Goal: Task Accomplishment & Management: Manage account settings

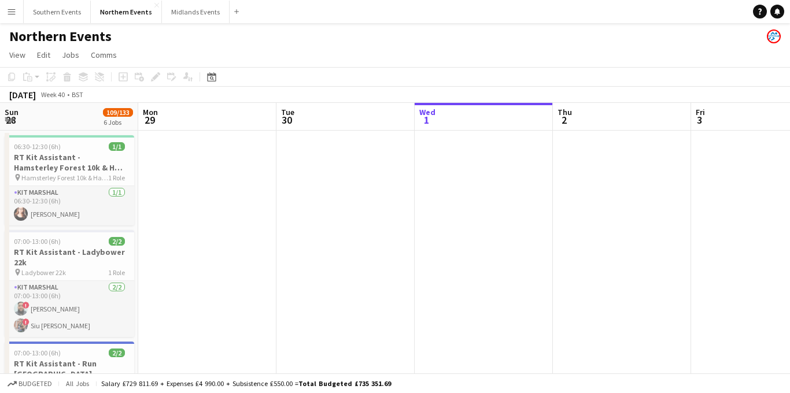
scroll to position [0, 276]
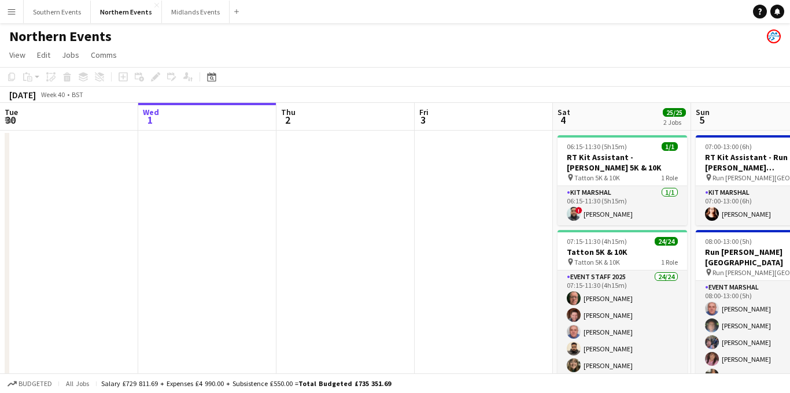
click at [12, 12] on app-icon "Menu" at bounding box center [11, 11] width 9 height 9
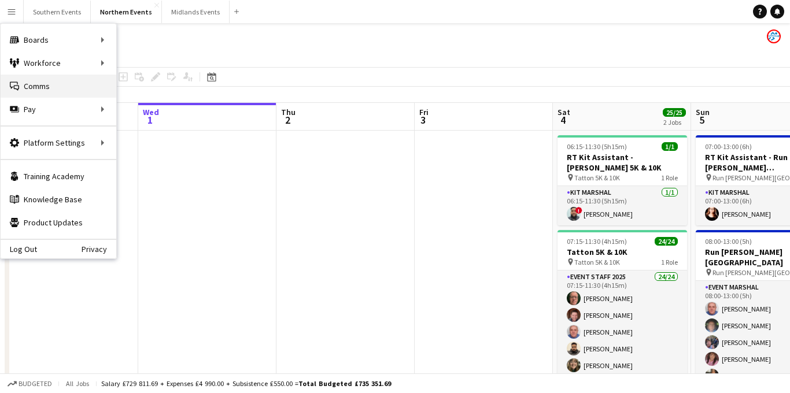
click at [50, 83] on link "Comms Comms" at bounding box center [59, 86] width 116 height 23
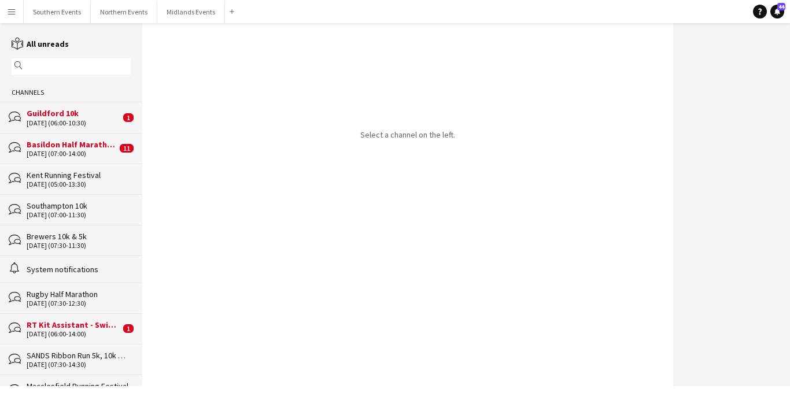
click at [587, 95] on div "Select a channel on the left." at bounding box center [407, 204] width 531 height 363
click at [9, 7] on app-icon "Menu" at bounding box center [11, 11] width 9 height 9
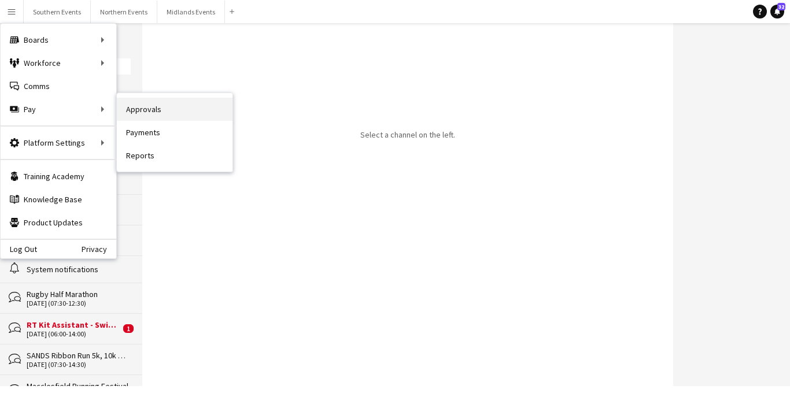
click at [146, 110] on link "Approvals" at bounding box center [175, 109] width 116 height 23
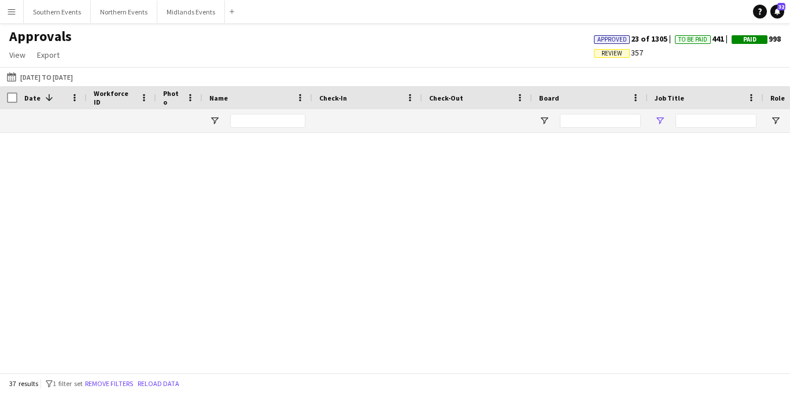
type input "*****"
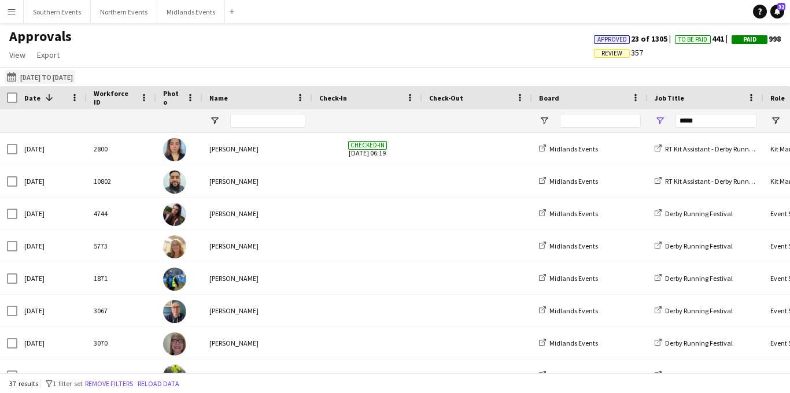
click at [72, 75] on button "[DATE] to [DATE] [DATE] to [DATE]" at bounding box center [40, 77] width 71 height 14
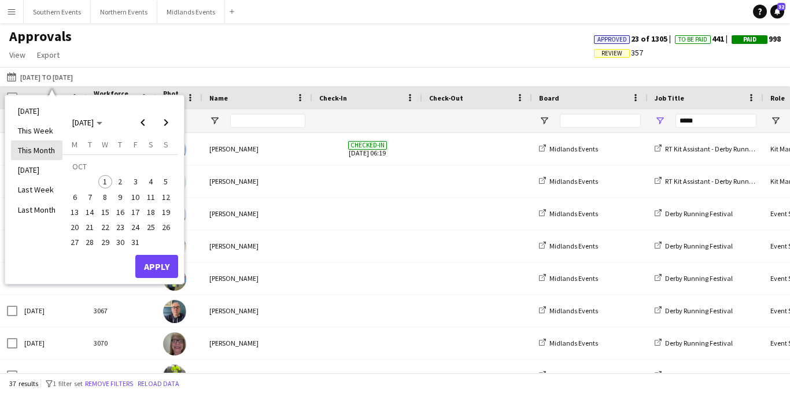
click at [40, 154] on li "This Month" at bounding box center [36, 150] width 51 height 20
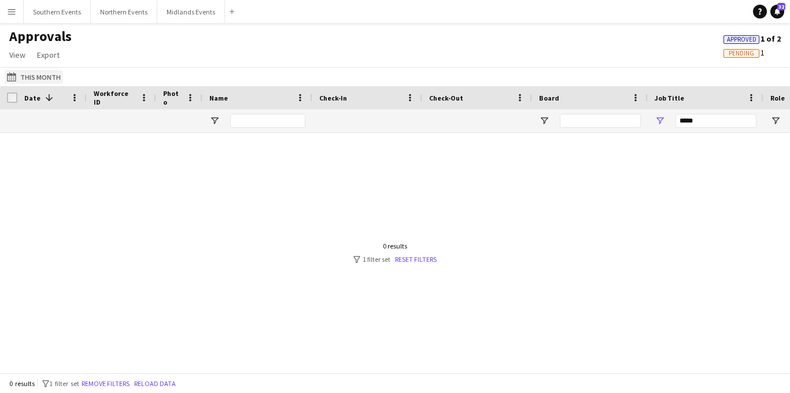
click at [42, 77] on button "[DATE] to [DATE] This Month" at bounding box center [34, 77] width 58 height 14
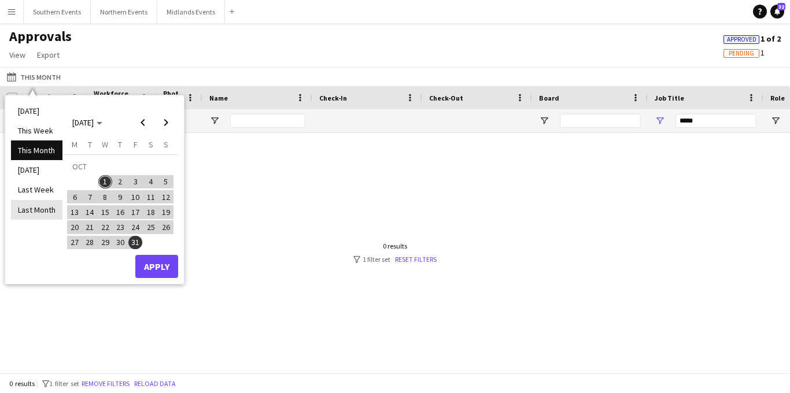
click at [42, 208] on li "Last Month" at bounding box center [36, 210] width 51 height 20
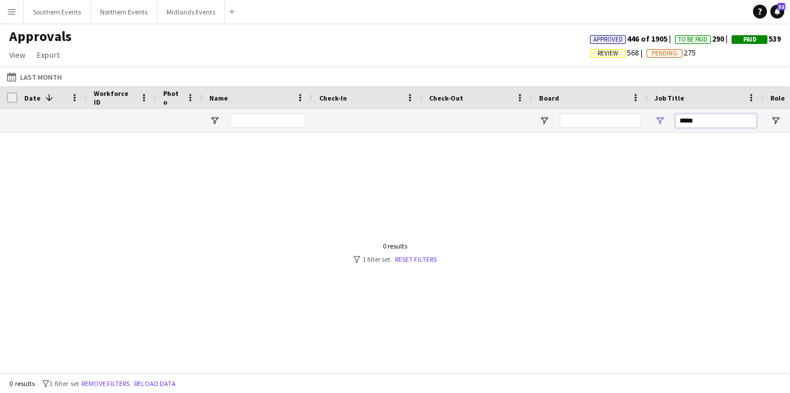
drag, startPoint x: 710, startPoint y: 121, endPoint x: 662, endPoint y: 121, distance: 48.6
click at [662, 121] on div "*****" at bounding box center [705, 120] width 116 height 23
click at [268, 117] on input "Name Filter Input" at bounding box center [267, 121] width 75 height 14
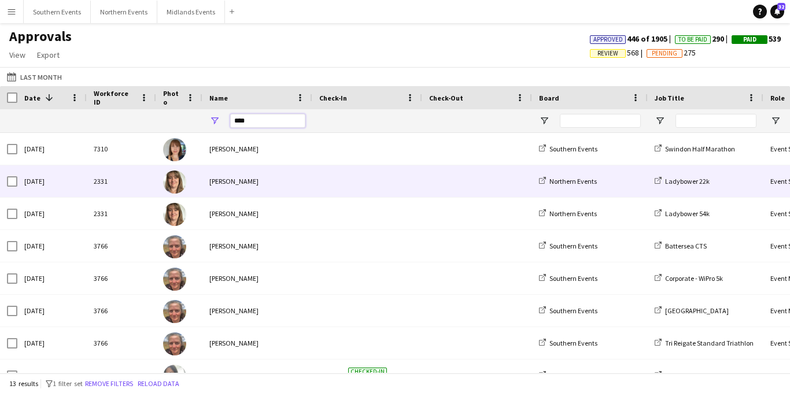
type input "****"
click at [249, 179] on div "[PERSON_NAME]" at bounding box center [257, 181] width 110 height 32
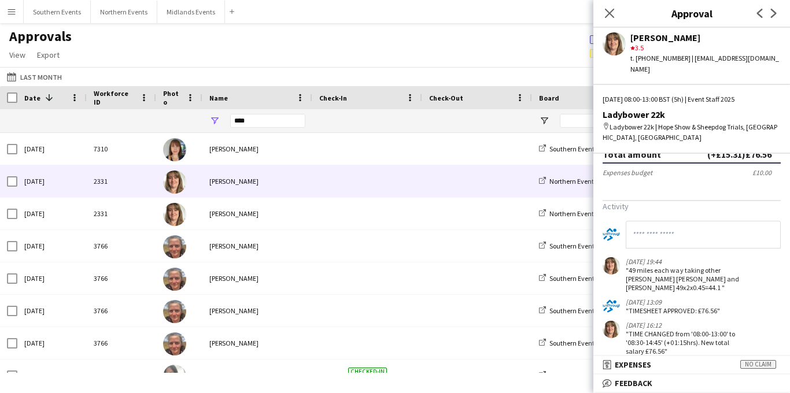
scroll to position [225, 0]
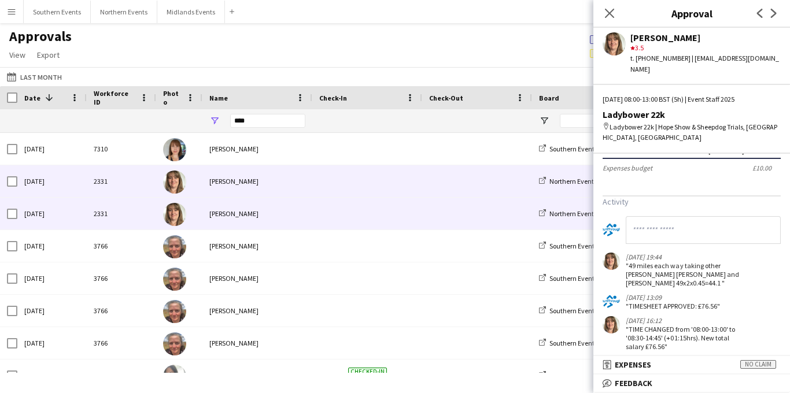
click at [268, 204] on div "[PERSON_NAME]" at bounding box center [257, 214] width 110 height 32
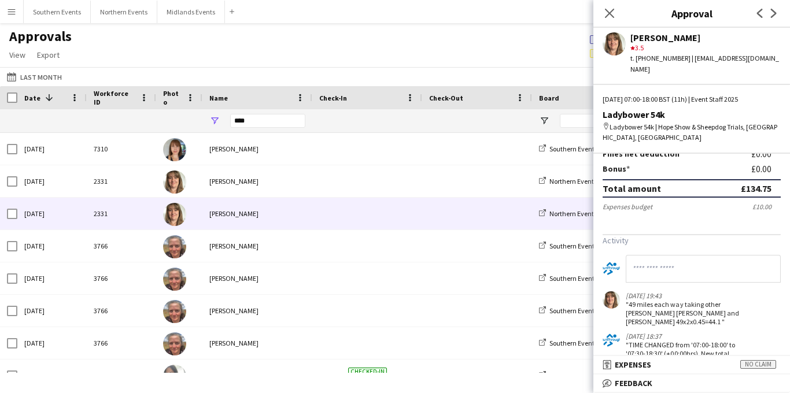
scroll to position [202, 0]
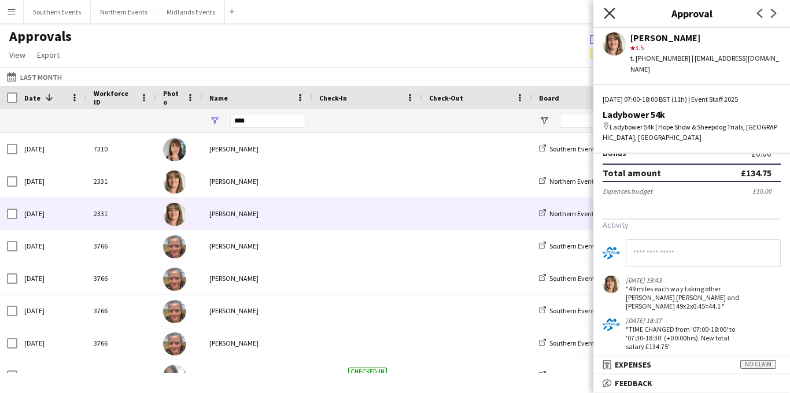
click at [609, 14] on icon at bounding box center [609, 13] width 11 height 11
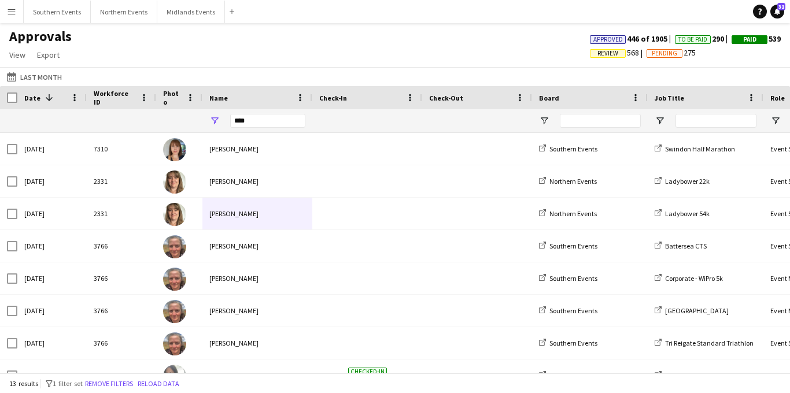
click at [9, 10] on app-icon "Menu" at bounding box center [11, 11] width 9 height 9
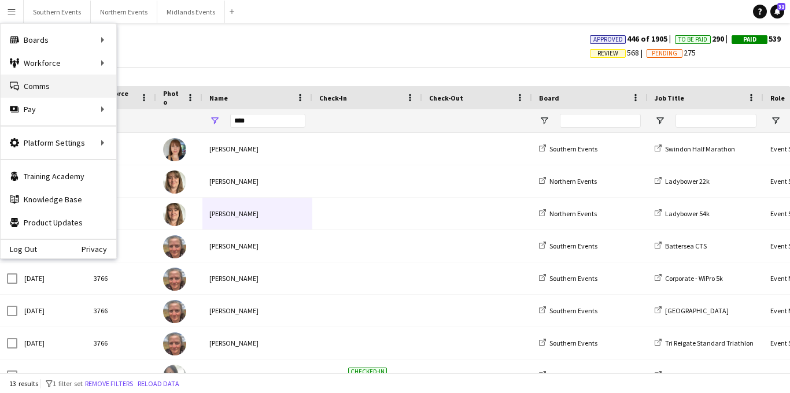
click at [23, 85] on link "Comms Comms" at bounding box center [59, 86] width 116 height 23
